Goal: Task Accomplishment & Management: Use online tool/utility

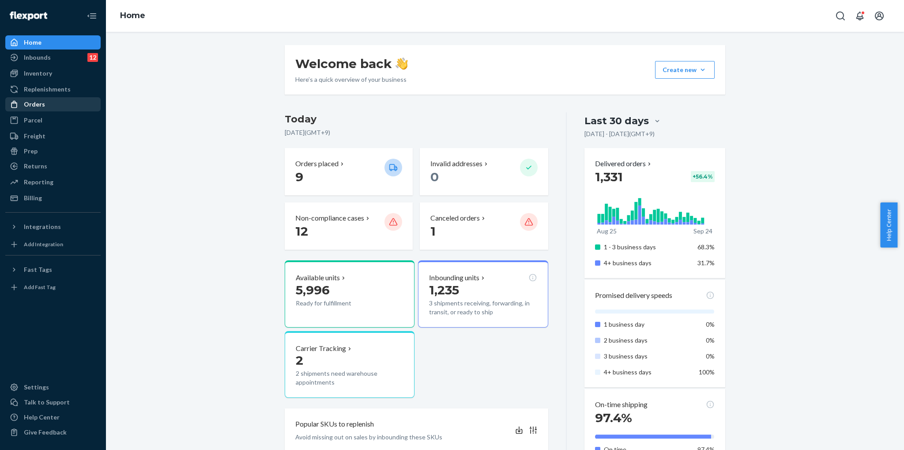
click at [77, 100] on div "Orders" at bounding box center [53, 104] width 94 height 12
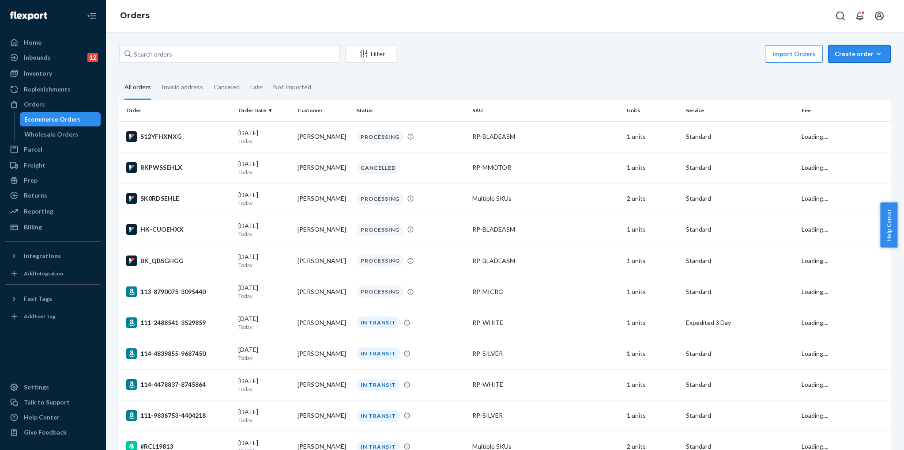
click at [859, 50] on div "Create order" at bounding box center [859, 53] width 49 height 9
click at [657, 57] on div "Import Orders Create order Ecommerce order Removal order" at bounding box center [646, 55] width 489 height 20
click at [834, 11] on button "Open Search Box" at bounding box center [841, 16] width 18 height 18
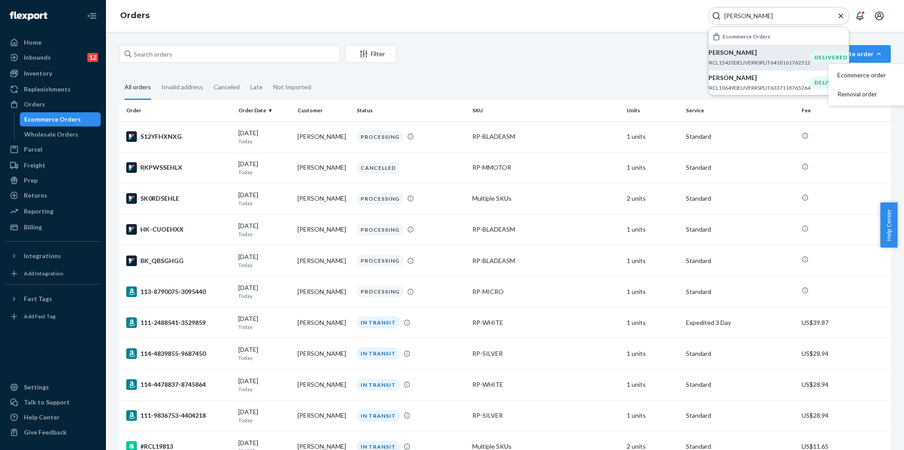
type input "[PERSON_NAME]"
click at [755, 79] on p "[PERSON_NAME]" at bounding box center [759, 77] width 104 height 9
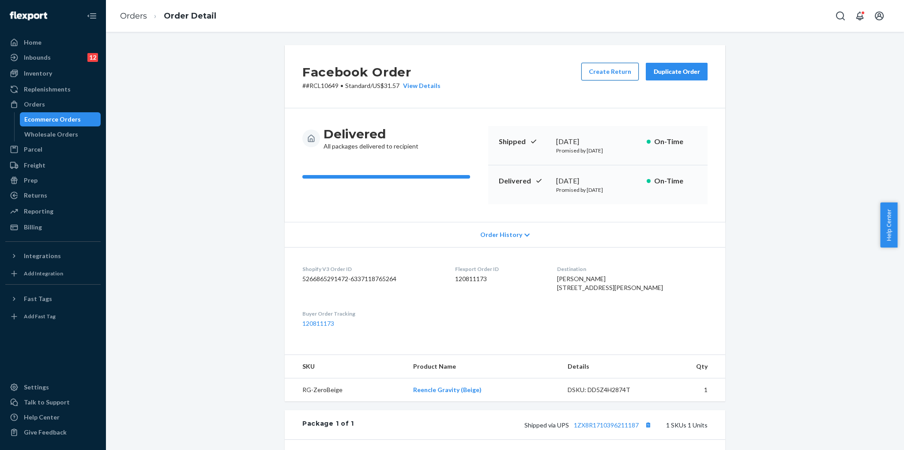
click at [592, 72] on button "Create Return" at bounding box center [610, 72] width 57 height 18
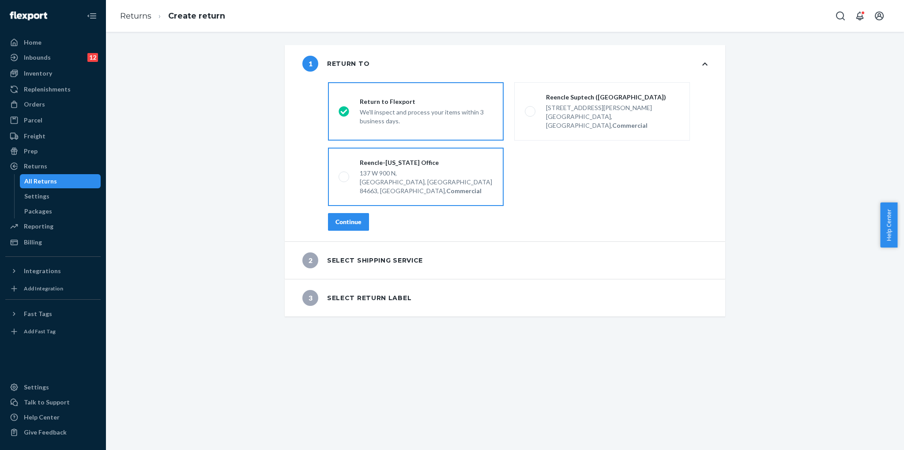
click at [349, 148] on label "Reencle-[US_STATE] Office [STREET_ADDRESS], Commercial" at bounding box center [416, 177] width 176 height 58
click at [344, 174] on input "Reencle-[US_STATE] Office [STREET_ADDRESS], Commercial" at bounding box center [342, 177] width 6 height 6
radio input "true"
click at [349, 217] on div "Continue" at bounding box center [349, 221] width 26 height 9
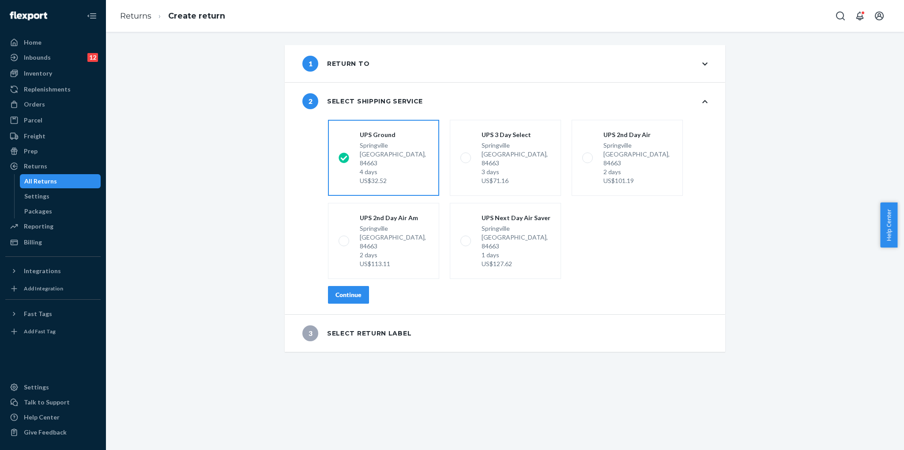
click at [352, 290] on div "Continue" at bounding box center [349, 294] width 26 height 9
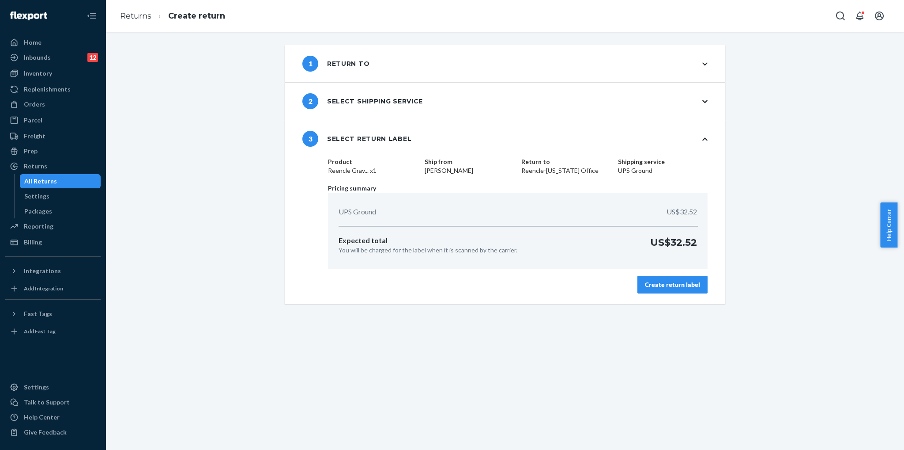
click at [662, 288] on div "Create return label" at bounding box center [672, 284] width 55 height 9
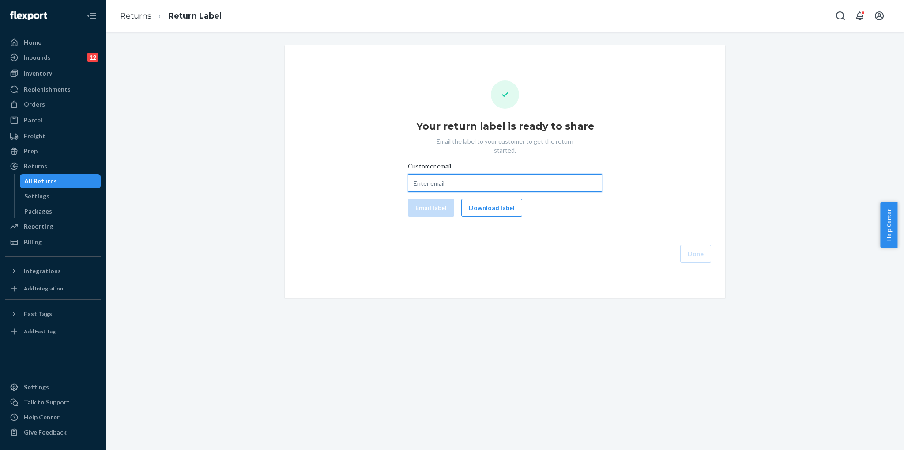
click at [514, 176] on input "Customer email" at bounding box center [505, 183] width 194 height 18
click at [509, 174] on input "Customer email" at bounding box center [505, 183] width 194 height 18
paste input "[EMAIL_ADDRESS][DOMAIN_NAME]"
type input "[EMAIL_ADDRESS][DOMAIN_NAME]"
click at [439, 204] on button "Email label" at bounding box center [431, 208] width 46 height 18
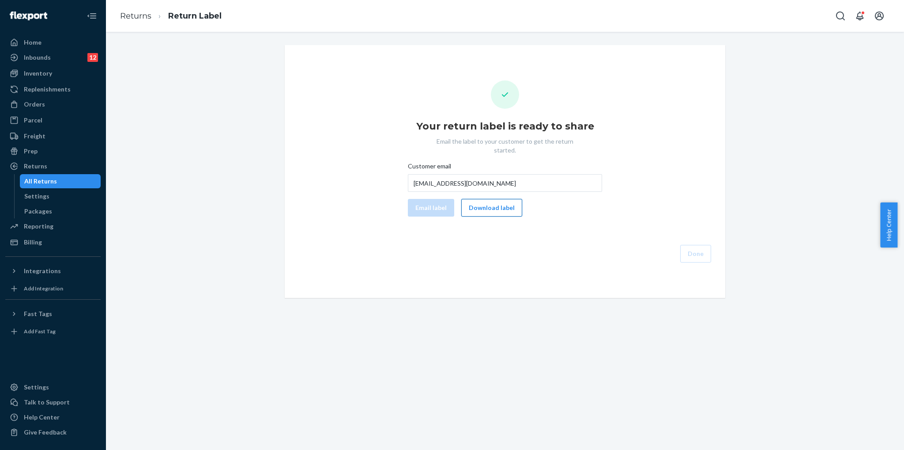
click at [495, 199] on button "Download label" at bounding box center [491, 208] width 61 height 18
click at [838, 12] on icon "Open Search Box" at bounding box center [840, 15] width 9 height 9
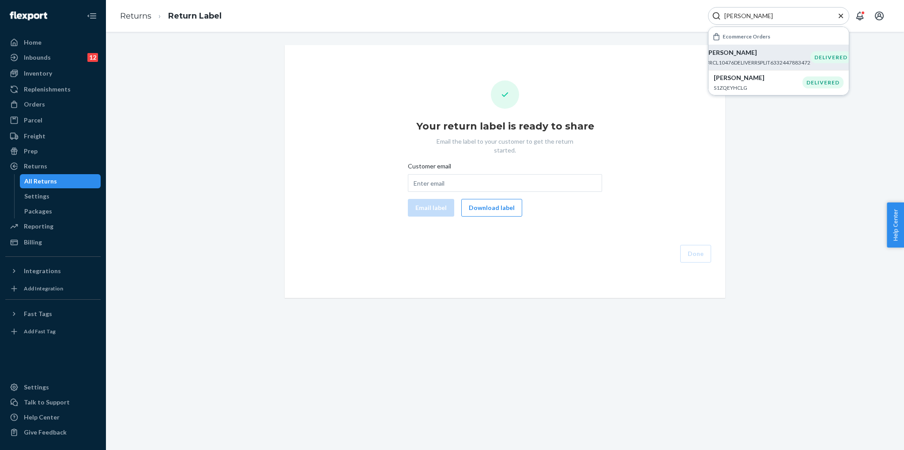
type input "[PERSON_NAME]"
click at [781, 56] on p "[PERSON_NAME]" at bounding box center [759, 52] width 104 height 9
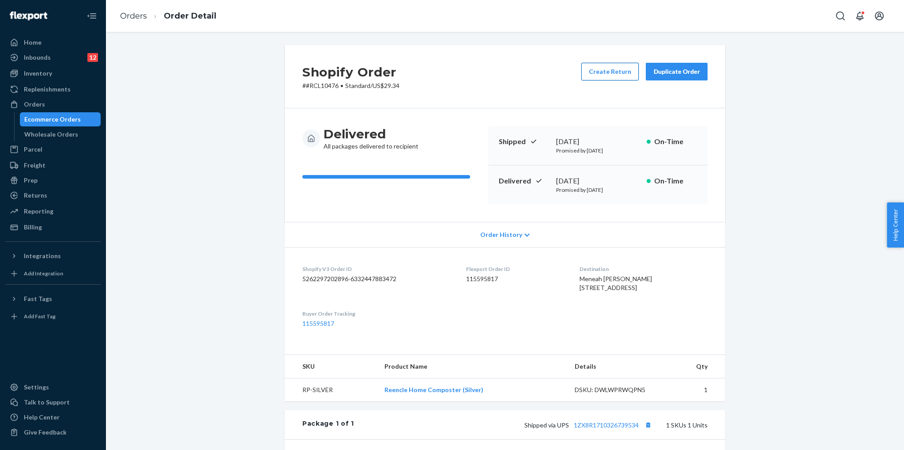
click at [618, 72] on button "Create Return" at bounding box center [610, 72] width 57 height 18
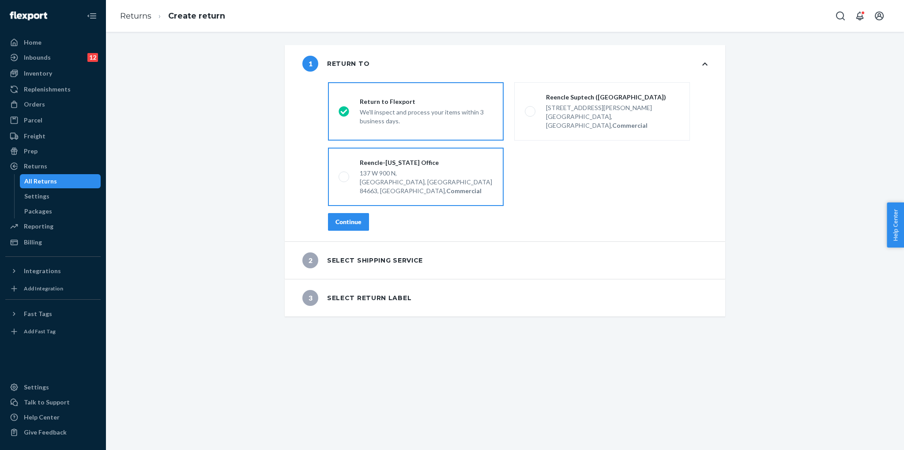
click at [362, 169] on div "137 W 900 N," at bounding box center [426, 173] width 133 height 9
click at [344, 174] on input "Reencle-[US_STATE] Office [STREET_ADDRESS], Commercial" at bounding box center [342, 177] width 6 height 6
radio input "true"
click at [357, 217] on div "Continue" at bounding box center [349, 221] width 26 height 9
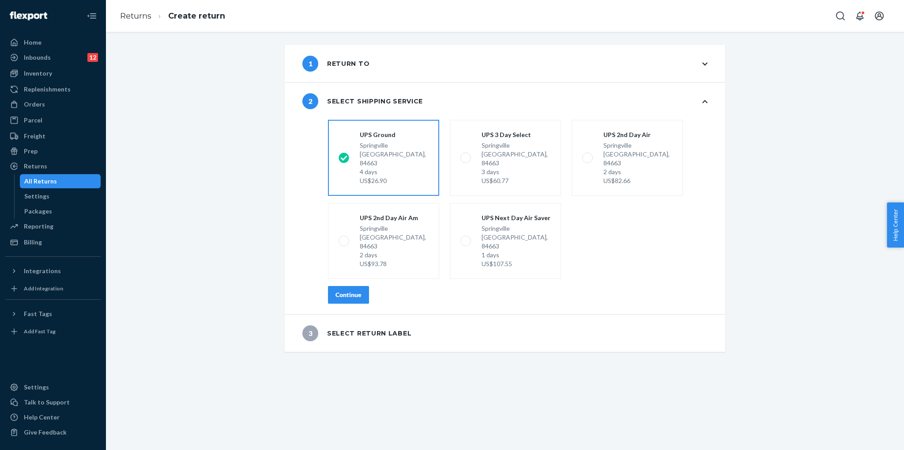
click at [354, 290] on div "Continue" at bounding box center [349, 294] width 26 height 9
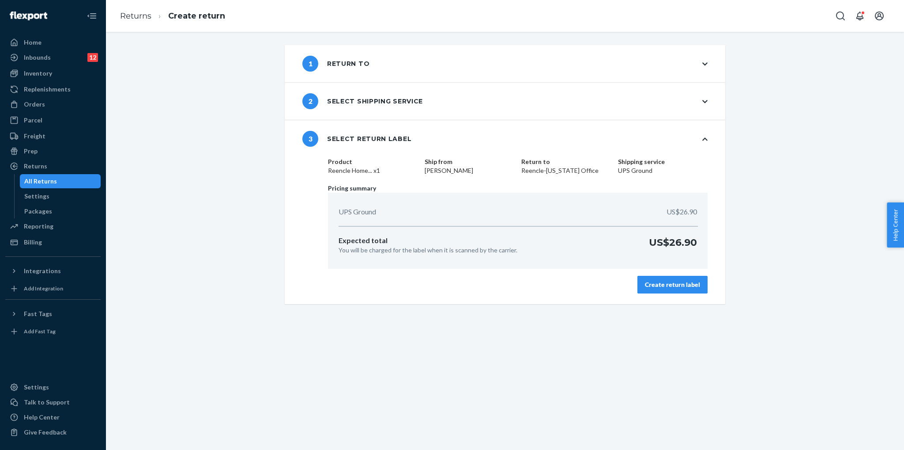
click at [649, 284] on div "Create return label" at bounding box center [672, 284] width 55 height 9
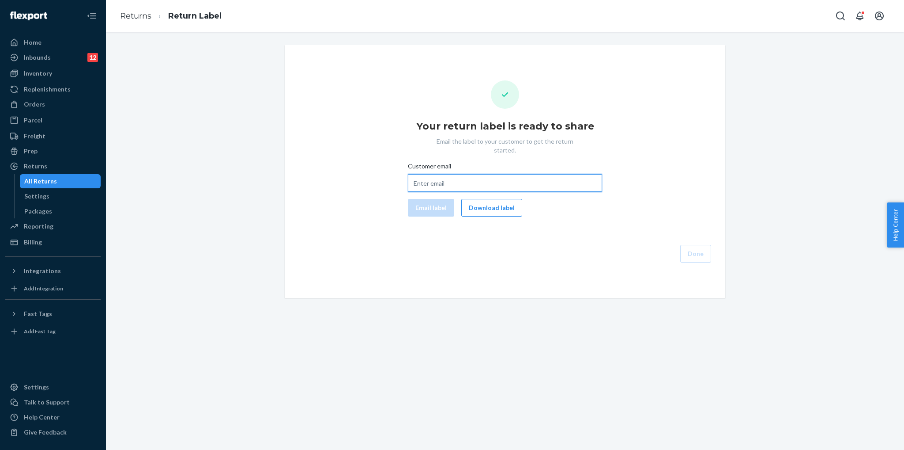
click at [455, 181] on input "Customer email" at bounding box center [505, 183] width 194 height 18
click at [476, 181] on input "Customer email" at bounding box center [505, 183] width 194 height 18
paste input "meneah.haworth@gmail.com"
type input "meneah.haworth@gmail.com"
click at [419, 200] on button "Email label" at bounding box center [431, 208] width 46 height 18
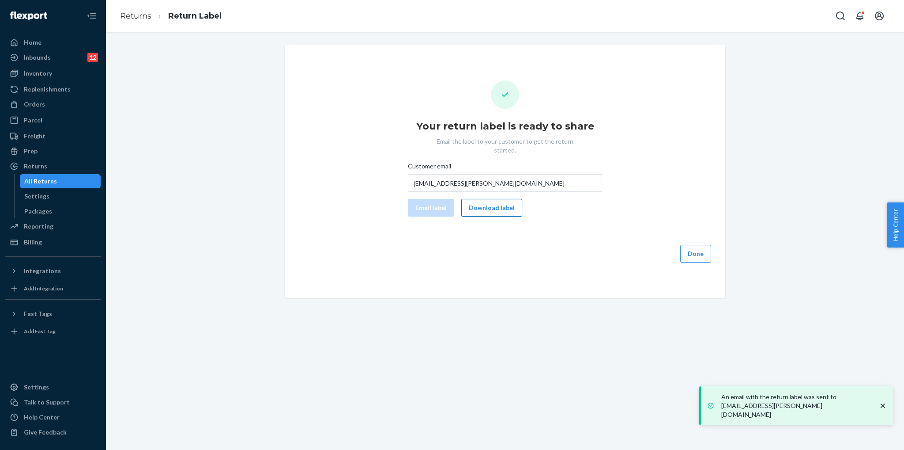
click at [503, 203] on button "Download label" at bounding box center [491, 208] width 61 height 18
